Goal: Task Accomplishment & Management: Complete application form

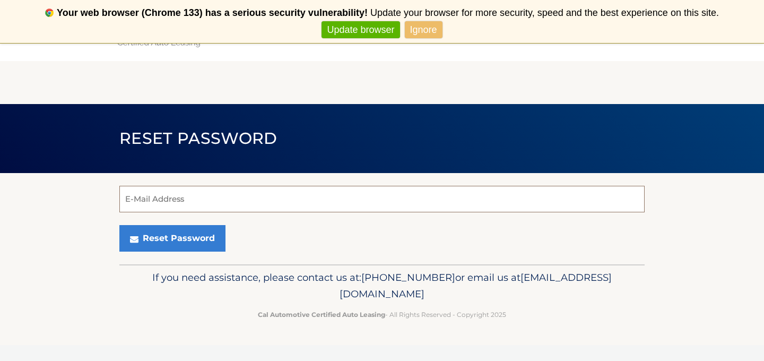
click at [464, 200] on input "E-Mail Address" at bounding box center [381, 199] width 525 height 27
type input "cgsb97@gmail.com"
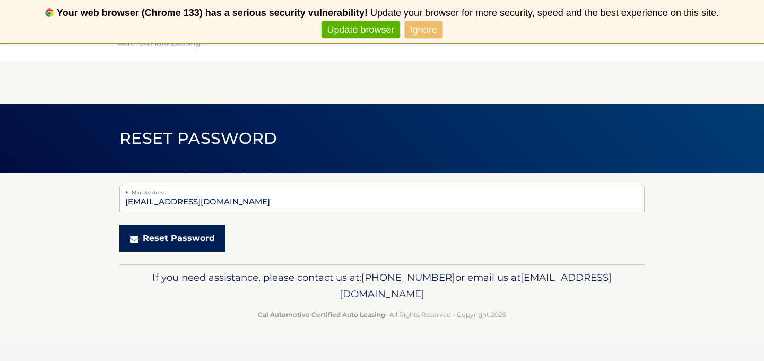
click at [174, 244] on button "Reset Password" at bounding box center [172, 238] width 106 height 27
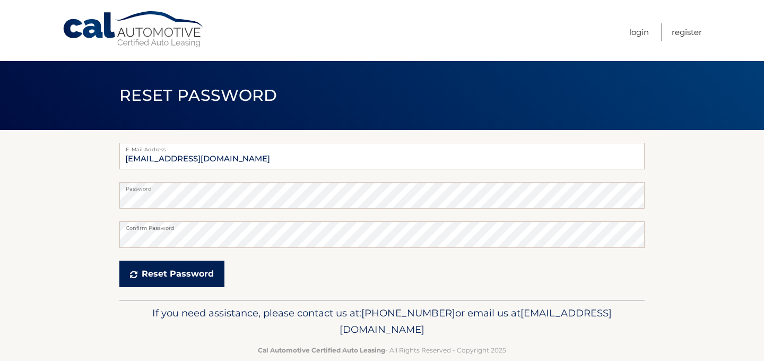
click at [192, 277] on button "Reset Password" at bounding box center [171, 274] width 105 height 27
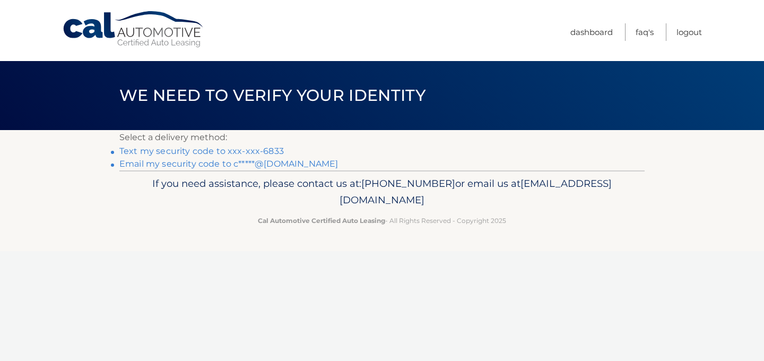
click at [227, 150] on link "Text my security code to xxx-xxx-6833" at bounding box center [201, 151] width 164 height 10
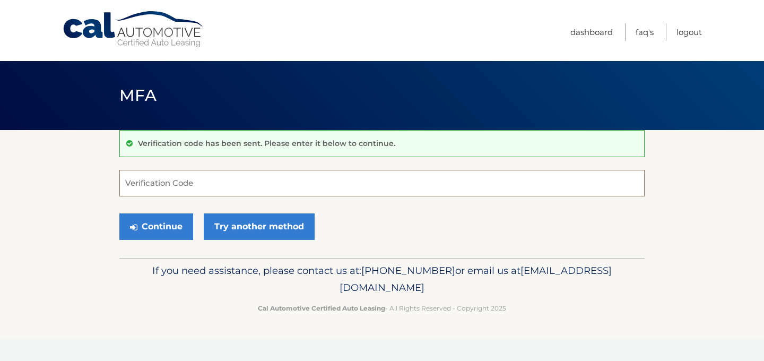
click at [209, 192] on input "Verification Code" at bounding box center [381, 183] width 525 height 27
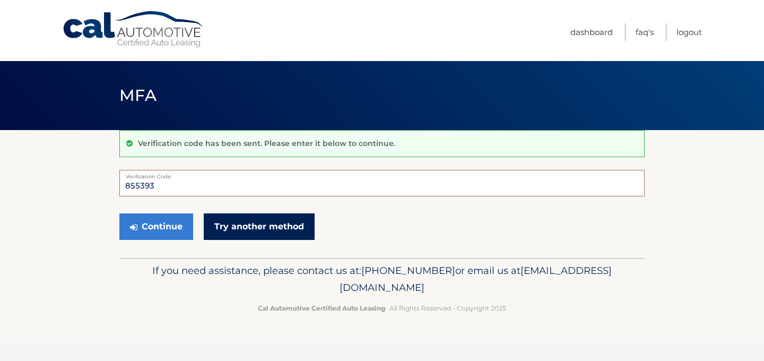
type input "855393"
click at [244, 228] on link "Try another method" at bounding box center [259, 226] width 111 height 27
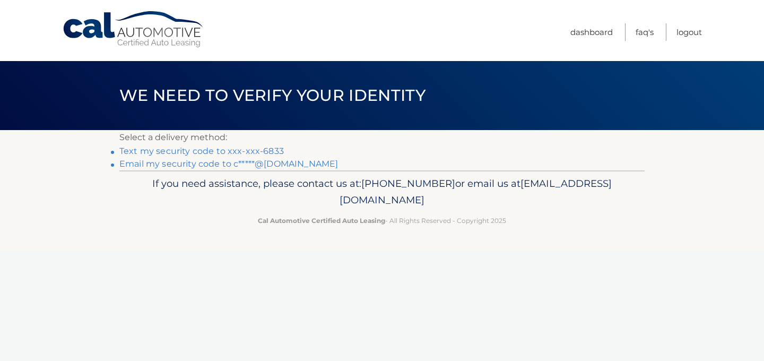
click at [183, 152] on link "Text my security code to xxx-xxx-6833" at bounding box center [201, 151] width 164 height 10
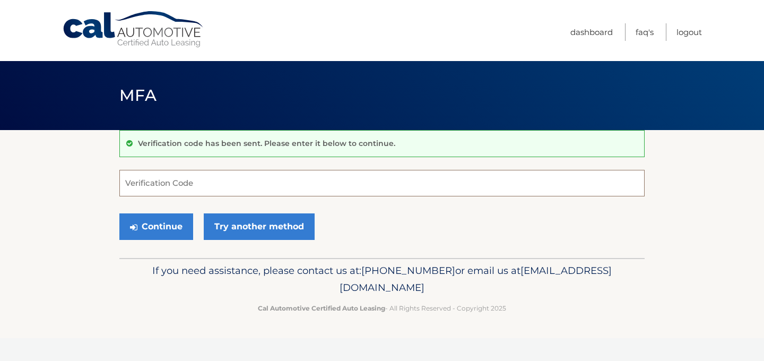
click at [180, 180] on input "Verification Code" at bounding box center [381, 183] width 525 height 27
type input "5"
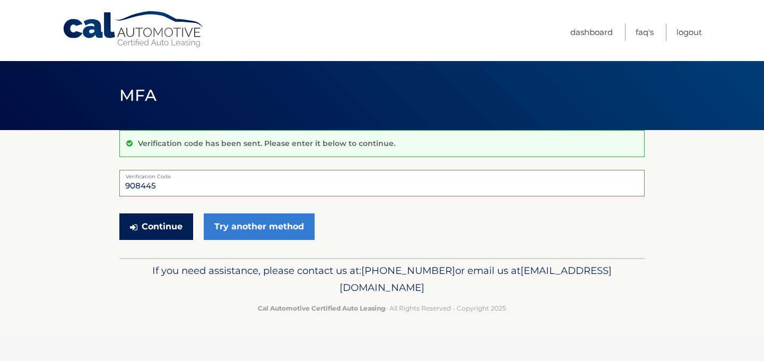
type input "908445"
click at [150, 231] on button "Continue" at bounding box center [156, 226] width 74 height 27
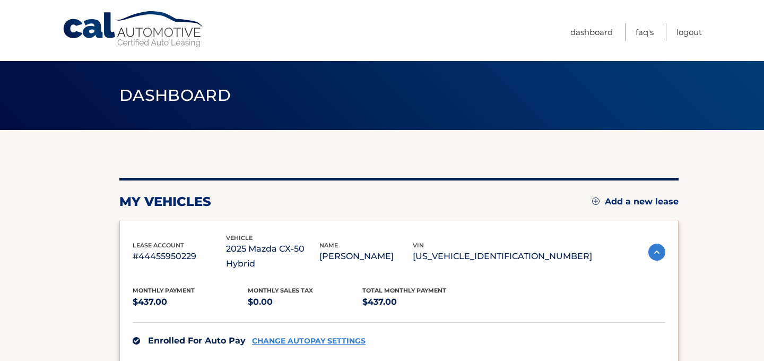
click at [630, 202] on link "Add a new lease" at bounding box center [635, 201] width 86 height 11
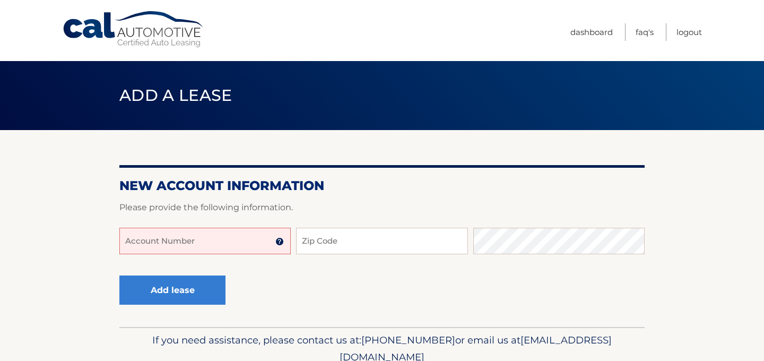
click at [213, 241] on input "Account Number" at bounding box center [204, 241] width 171 height 27
click at [359, 238] on input "Zip Code" at bounding box center [381, 241] width 171 height 27
type input "11005"
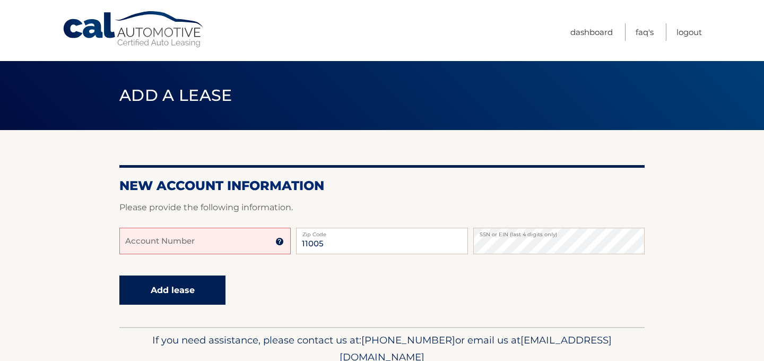
click at [174, 291] on button "Add lease" at bounding box center [172, 289] width 106 height 29
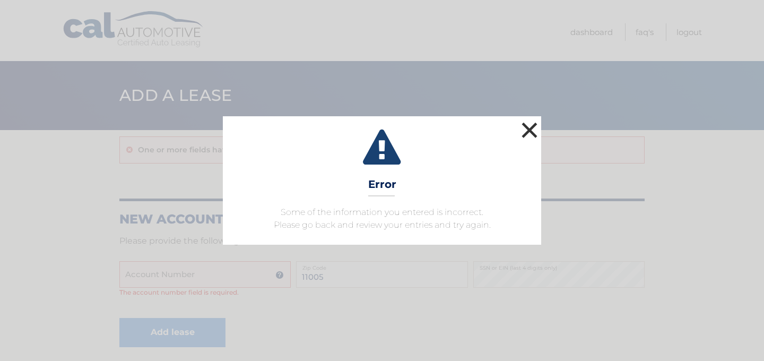
click at [526, 125] on button "×" at bounding box center [529, 129] width 21 height 21
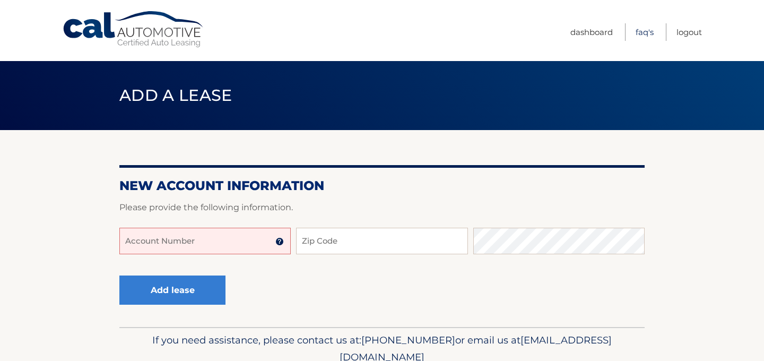
click at [639, 30] on link "FAQ's" at bounding box center [645, 32] width 18 height 18
